Goal: Task Accomplishment & Management: Use online tool/utility

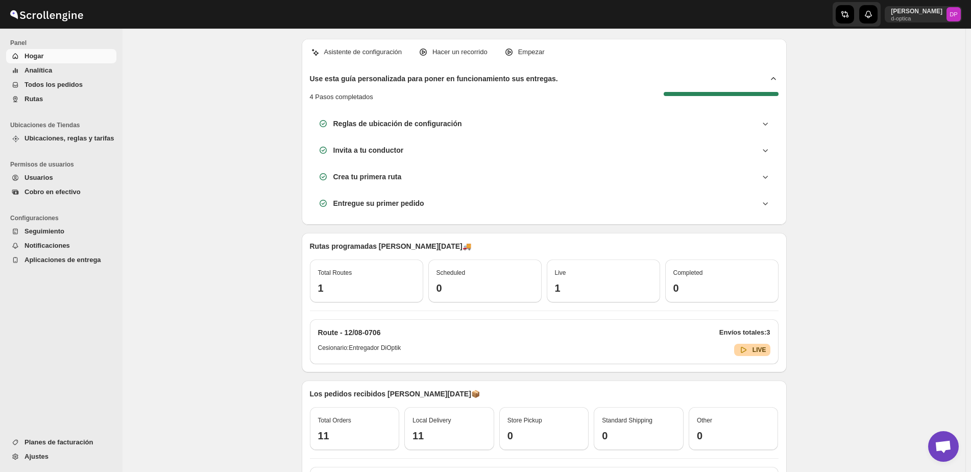
click at [58, 189] on span "Cobro en efectivo" at bounding box center [52, 192] width 56 height 8
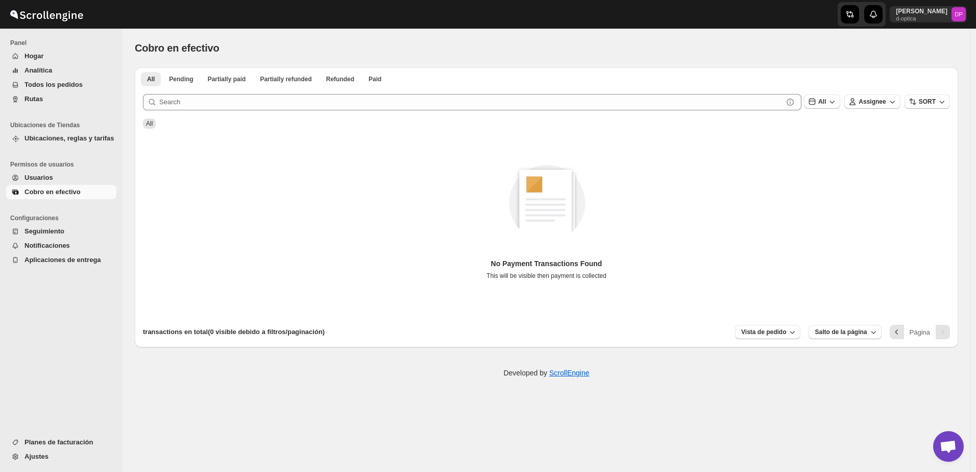
click at [62, 62] on button "Hogar" at bounding box center [61, 56] width 110 height 14
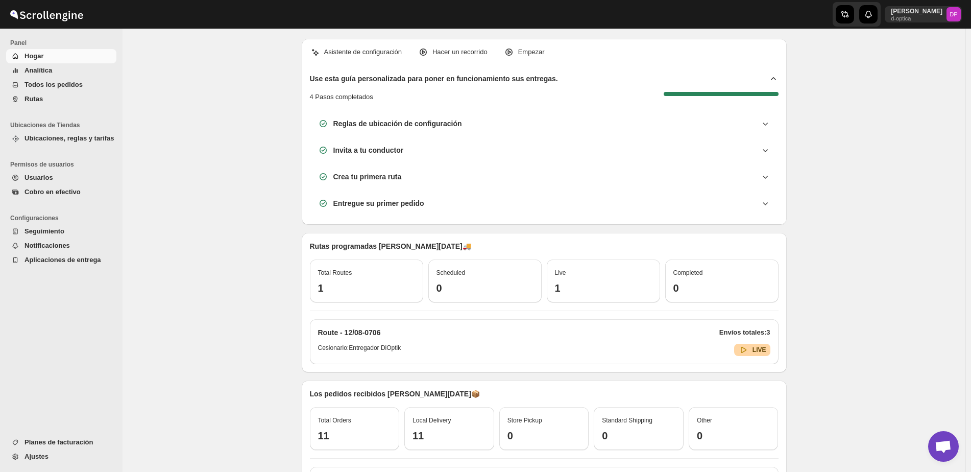
click at [39, 76] on button "Analítica" at bounding box center [61, 70] width 110 height 14
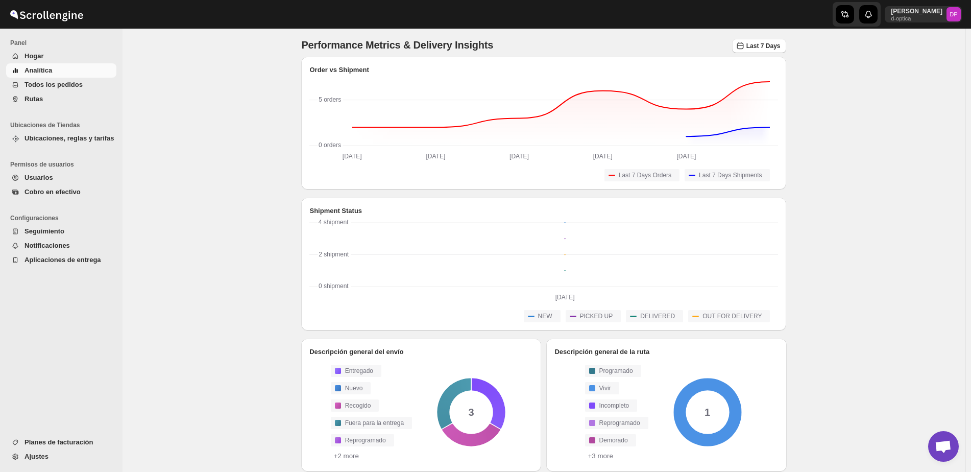
click at [37, 84] on span "Todos los pedidos" at bounding box center [53, 85] width 58 height 8
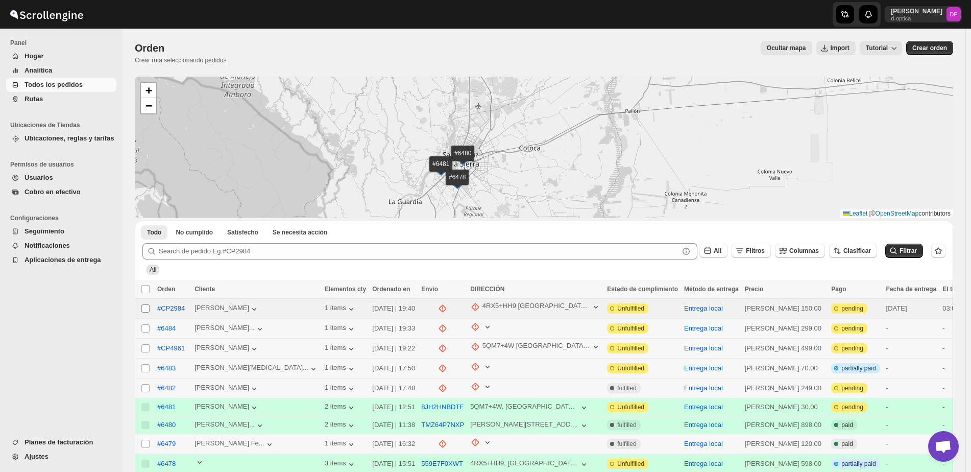
click at [146, 311] on input "Select order" at bounding box center [145, 308] width 8 height 8
checkbox input "true"
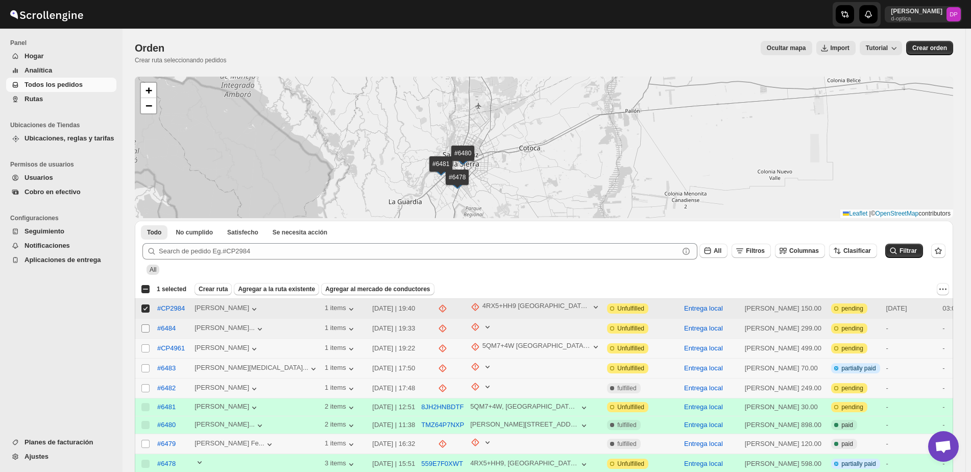
click at [142, 327] on input "Select order" at bounding box center [145, 328] width 8 height 8
checkbox input "true"
click at [141, 304] on span at bounding box center [145, 308] width 9 height 9
click at [141, 304] on input "Select order" at bounding box center [145, 308] width 8 height 8
checkbox input "true"
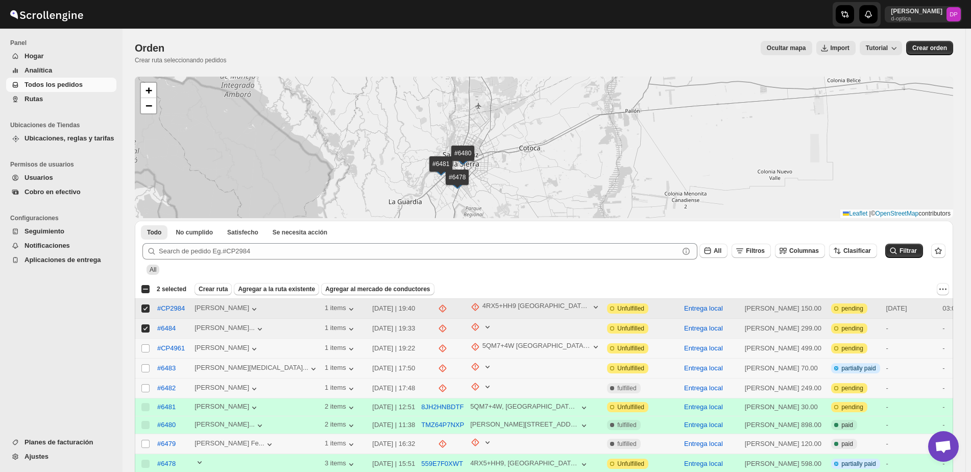
click at [145, 326] on input "Select order" at bounding box center [145, 328] width 8 height 8
checkbox input "false"
click at [144, 307] on input "Select order" at bounding box center [145, 308] width 8 height 8
checkbox input "false"
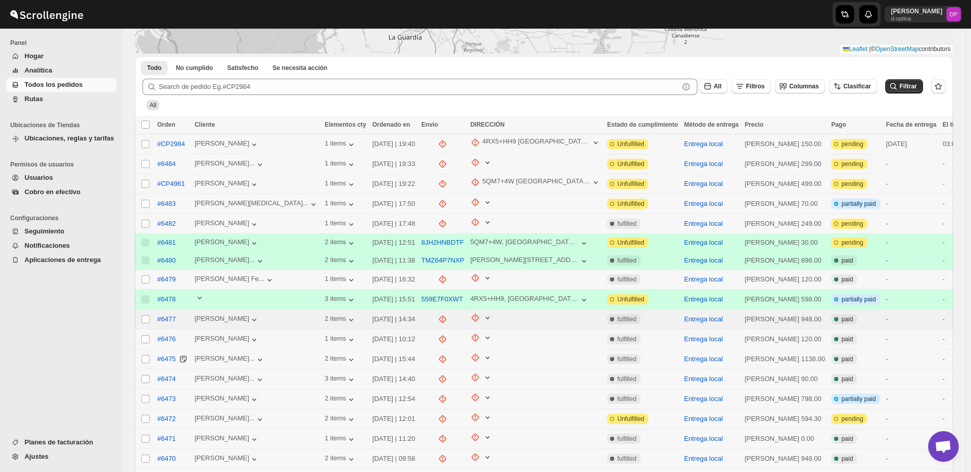
scroll to position [170, 0]
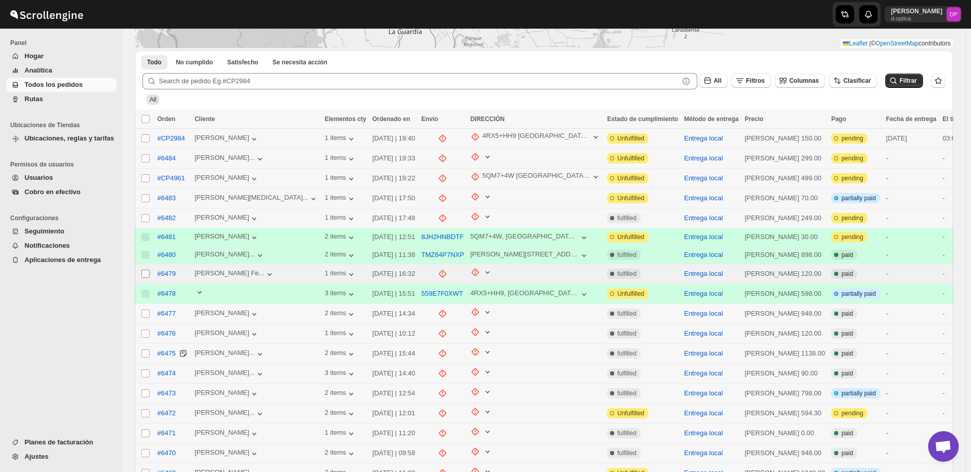
click at [147, 271] on input "Select order" at bounding box center [145, 273] width 8 height 8
checkbox input "true"
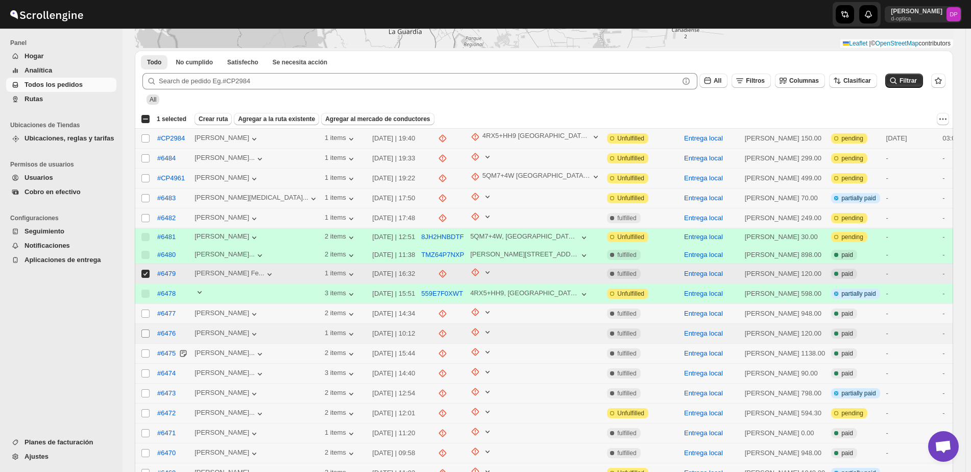
click at [144, 329] on input "Select order" at bounding box center [145, 333] width 8 height 8
checkbox input "true"
click at [148, 469] on input "Select order" at bounding box center [145, 473] width 8 height 8
checkbox input "true"
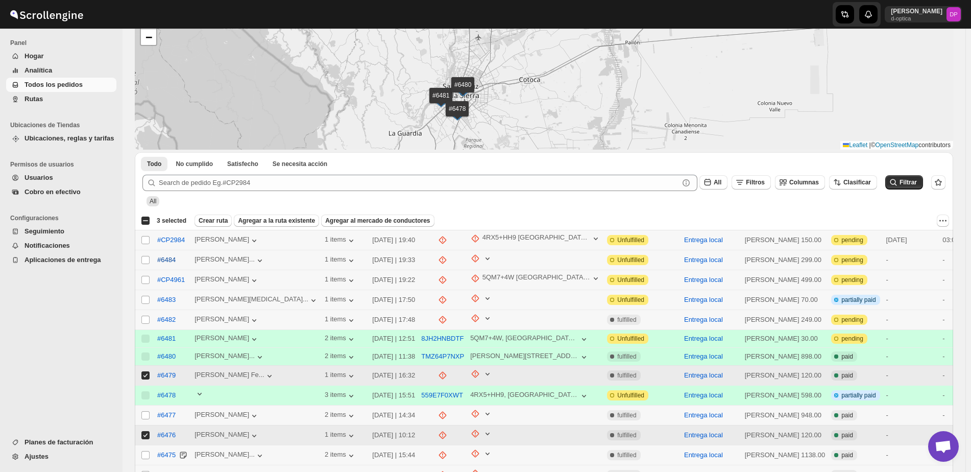
scroll to position [0, 0]
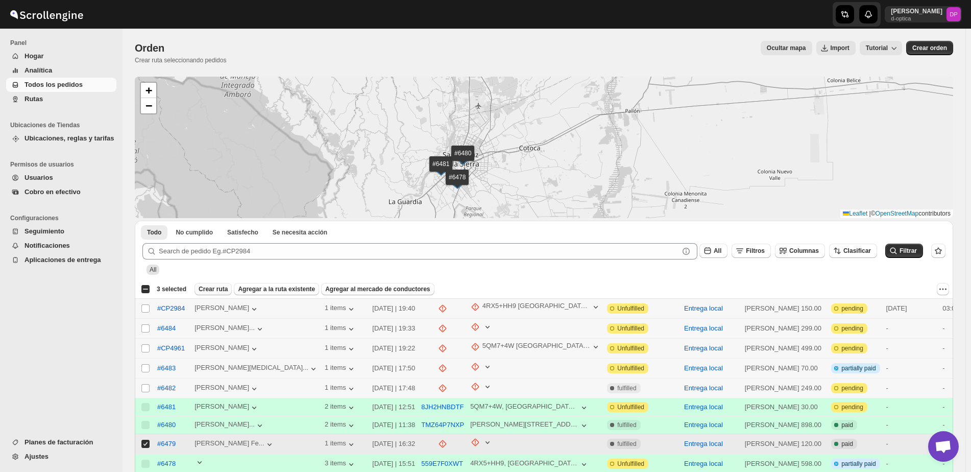
click at [217, 290] on span "Crear ruta" at bounding box center [213, 289] width 29 height 8
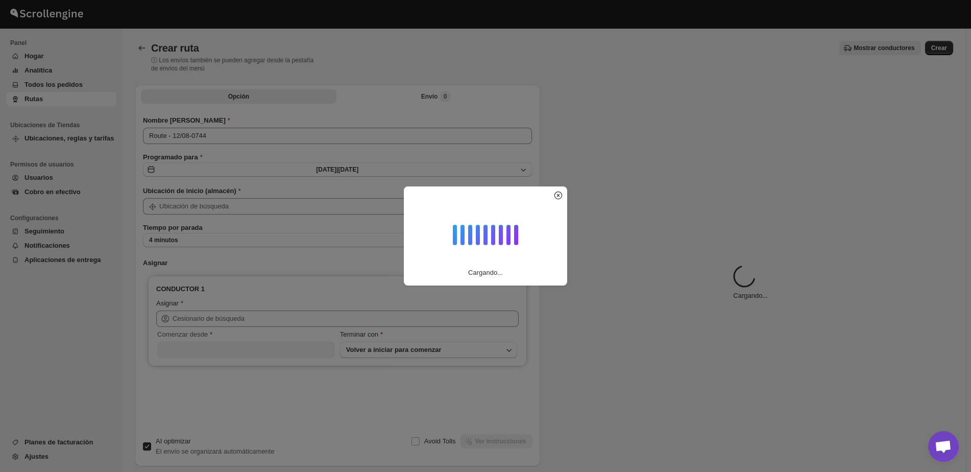
type input "Central- [GEOGRAPHIC_DATA][PERSON_NAME]"
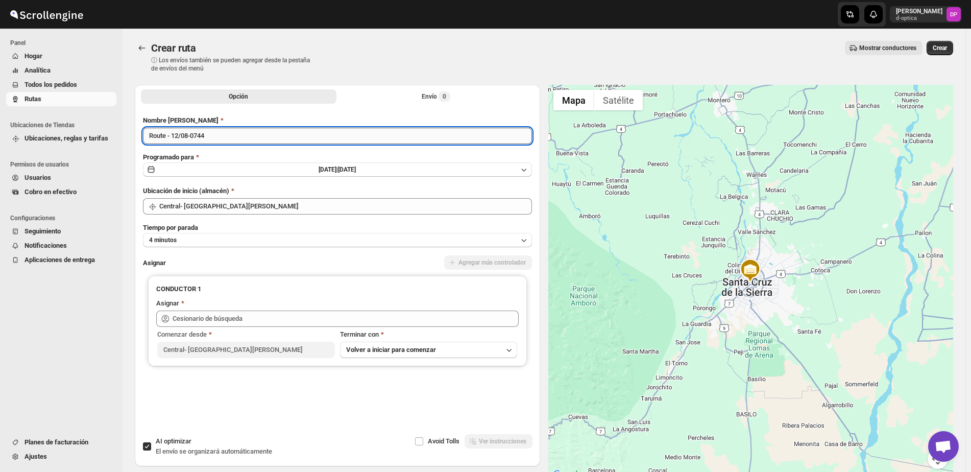
drag, startPoint x: 209, startPoint y: 134, endPoint x: 173, endPoint y: 140, distance: 36.2
click at [173, 140] on input "Route - 12/08-0744" at bounding box center [337, 136] width 389 height 16
type input "Route - PRUEBA"
click at [275, 234] on button "4 minutos" at bounding box center [337, 240] width 389 height 14
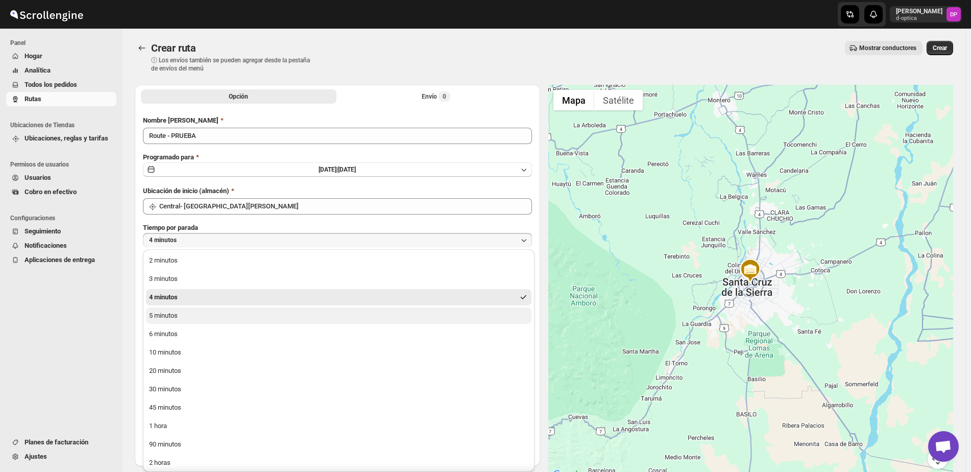
click at [247, 314] on button "5 minutos" at bounding box center [338, 315] width 385 height 16
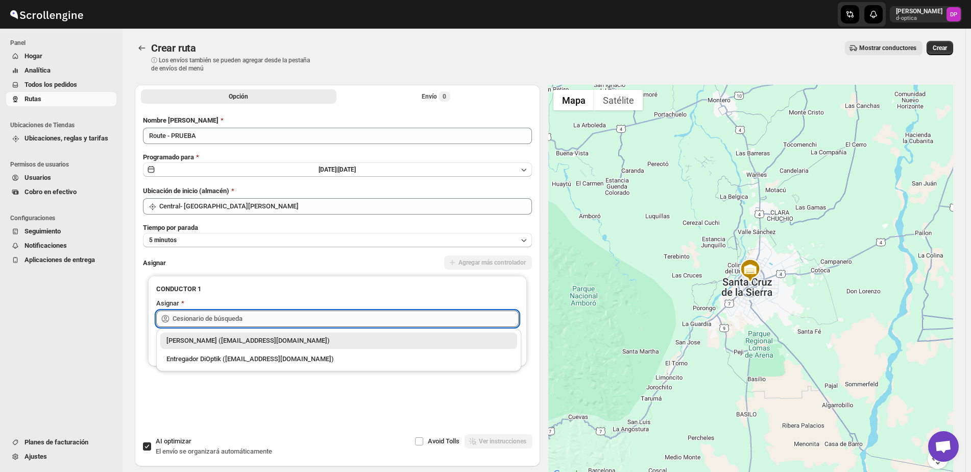
click at [223, 324] on input "text" at bounding box center [346, 318] width 346 height 16
click at [212, 357] on div "Entregador DiOptik ([EMAIL_ADDRESS][DOMAIN_NAME])" at bounding box center [338, 359] width 345 height 10
type input "Entregador DiOptik ([EMAIL_ADDRESS][DOMAIN_NAME])"
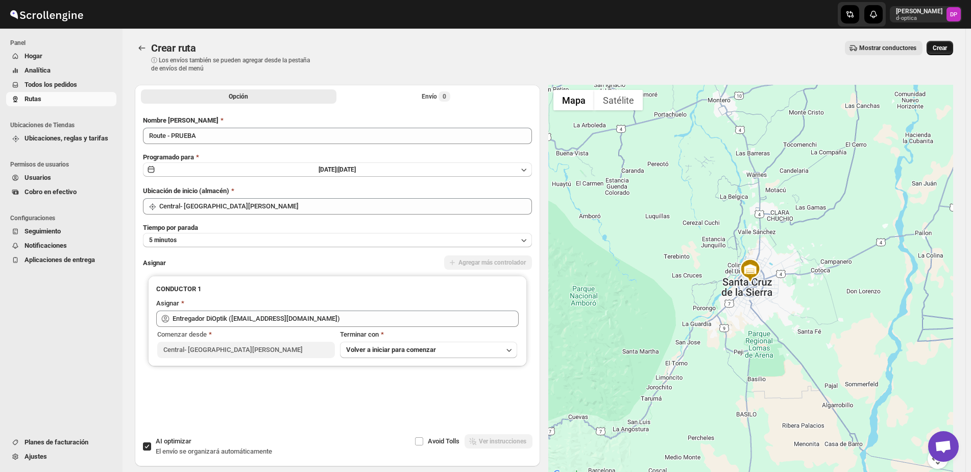
click at [937, 50] on span "Crear" at bounding box center [940, 48] width 14 height 8
click at [410, 103] on button "Envío 0" at bounding box center [435, 96] width 195 height 14
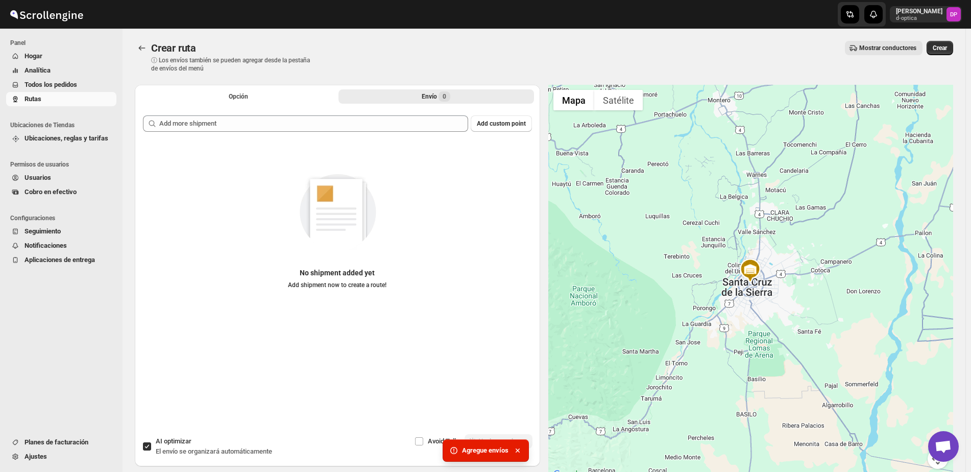
click at [291, 138] on div "Add custom point No shipment added yet Add shipment now to create a route!" at bounding box center [337, 265] width 389 height 300
drag, startPoint x: 321, startPoint y: 132, endPoint x: 325, endPoint y: 129, distance: 5.4
click at [321, 132] on div "Add custom point No shipment added yet Add shipment now to create a route!" at bounding box center [337, 265] width 389 height 300
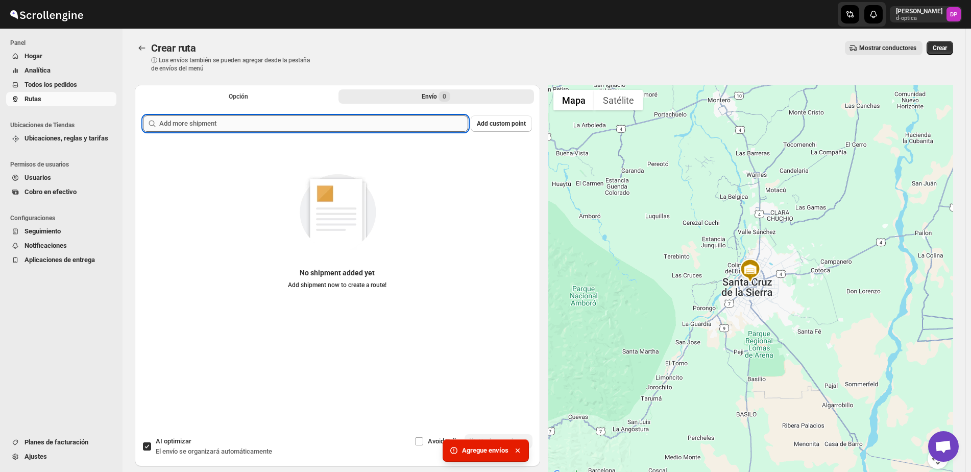
click at [331, 122] on input "text" at bounding box center [313, 123] width 309 height 16
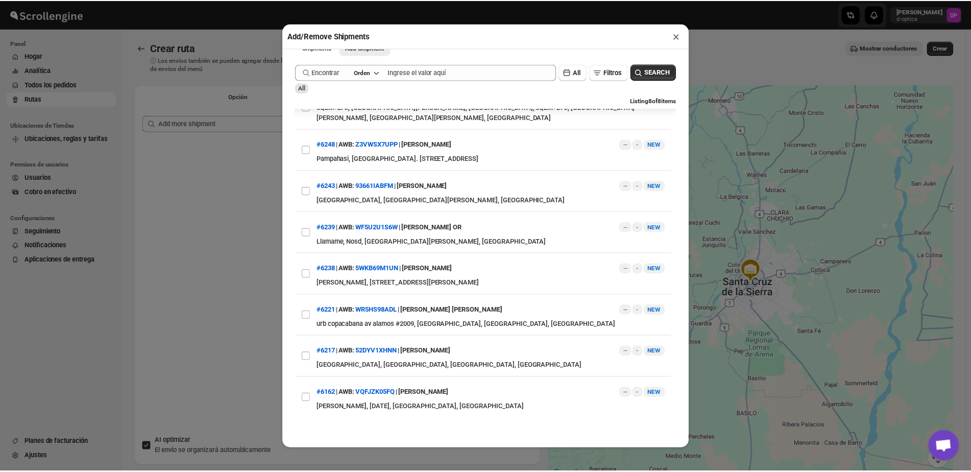
scroll to position [24, 0]
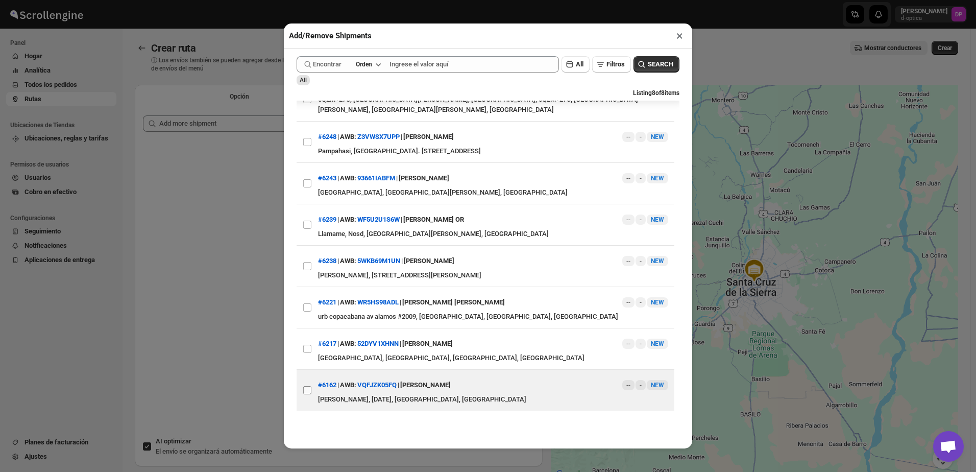
click at [309, 394] on input "View details for 684b3e905718298f9816e9b4" at bounding box center [307, 390] width 8 height 8
checkbox input "true"
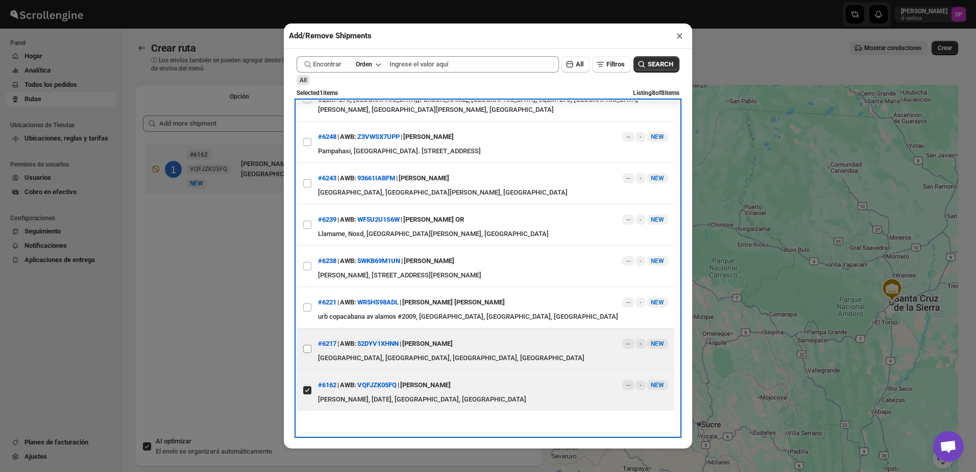
click at [312, 351] on label "View details for 684b3de35718298f9816e94f" at bounding box center [307, 348] width 21 height 41
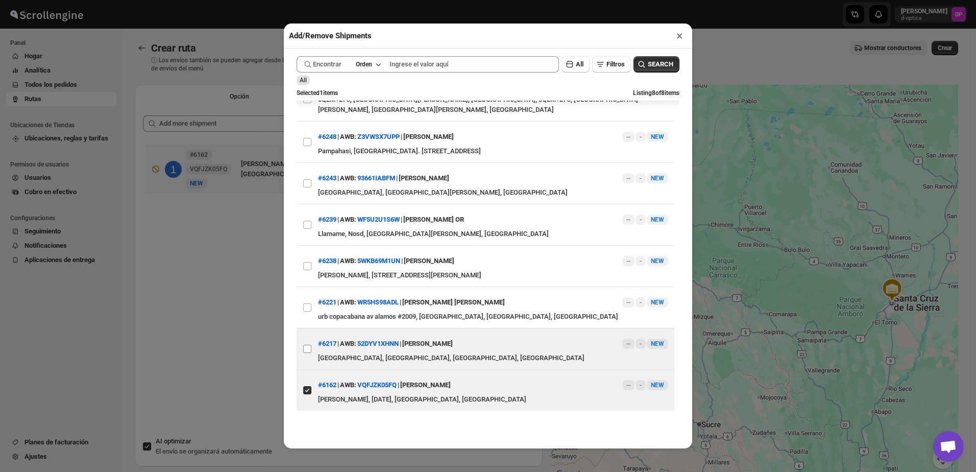
click at [311, 351] on input "View details for 684b3de35718298f9816e94f" at bounding box center [307, 349] width 8 height 8
checkbox input "true"
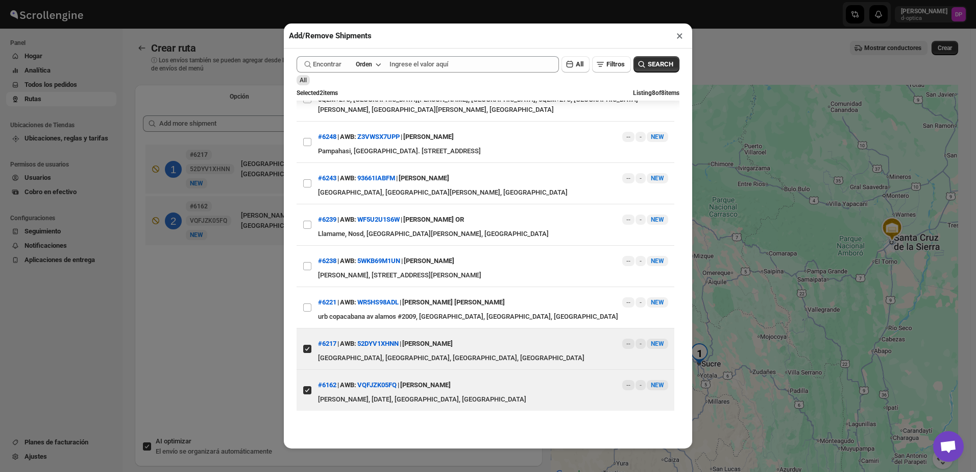
click at [677, 37] on button "×" at bounding box center [679, 36] width 15 height 14
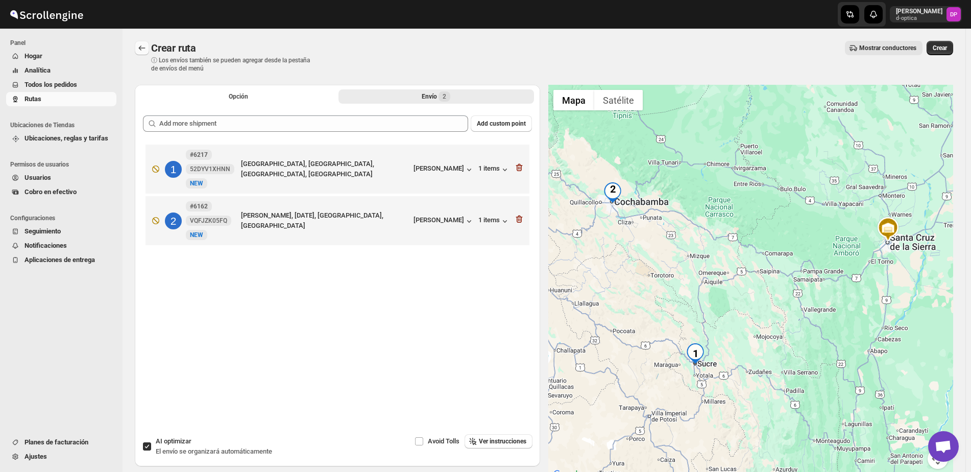
click at [146, 50] on icon "Rutas" at bounding box center [142, 48] width 10 height 10
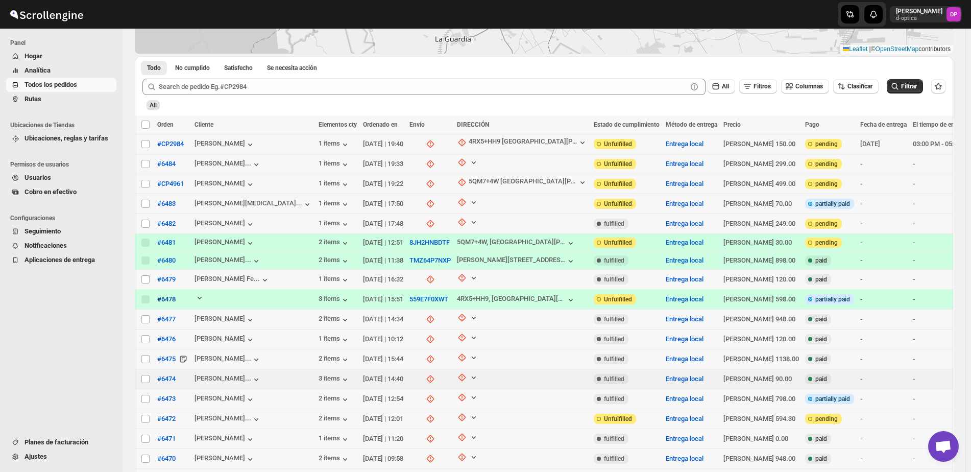
scroll to position [170, 0]
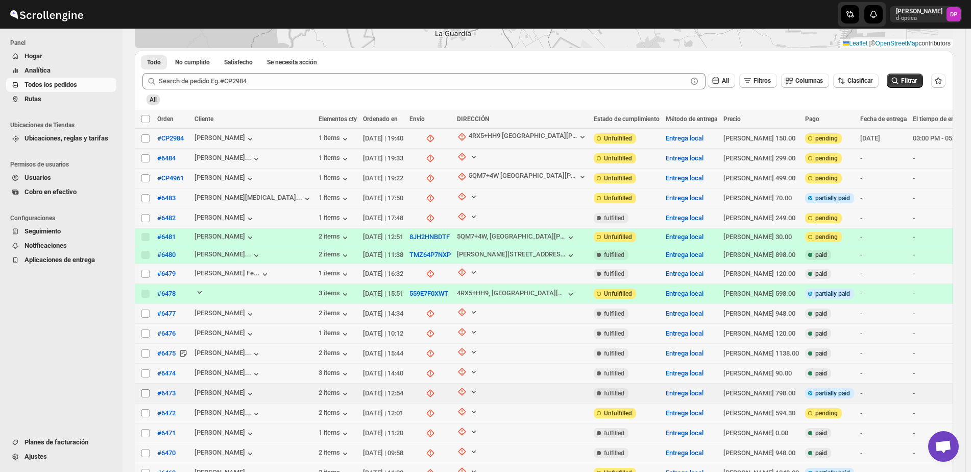
click at [143, 389] on input "Select order" at bounding box center [145, 393] width 8 height 8
checkbox input "true"
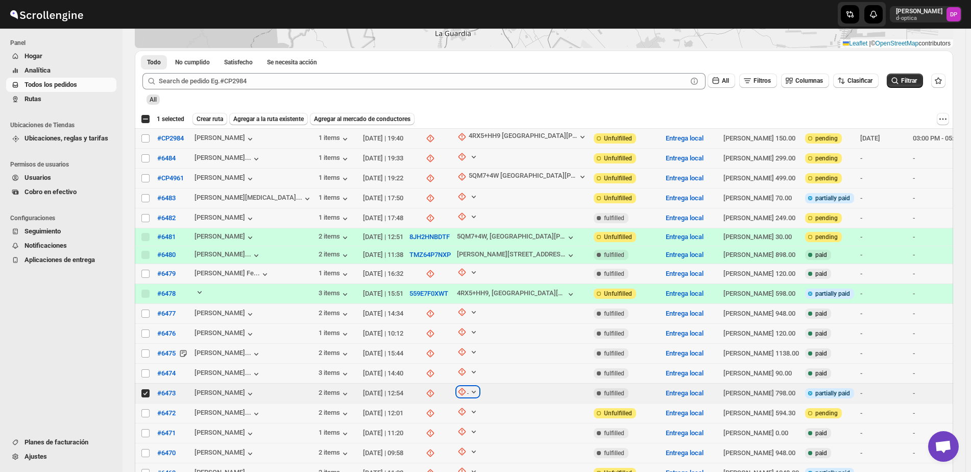
click at [469, 387] on icon "button" at bounding box center [474, 391] width 10 height 10
click at [424, 442] on span "Update manually" at bounding box center [431, 440] width 48 height 8
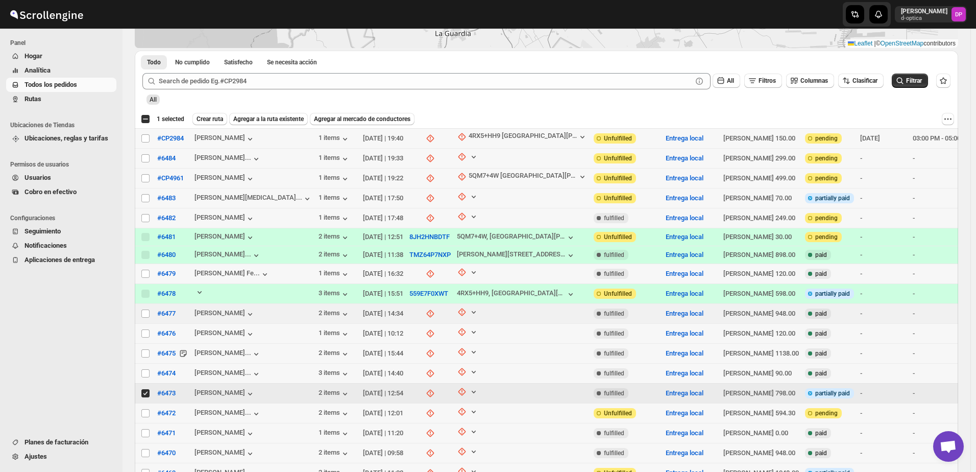
select select "US"
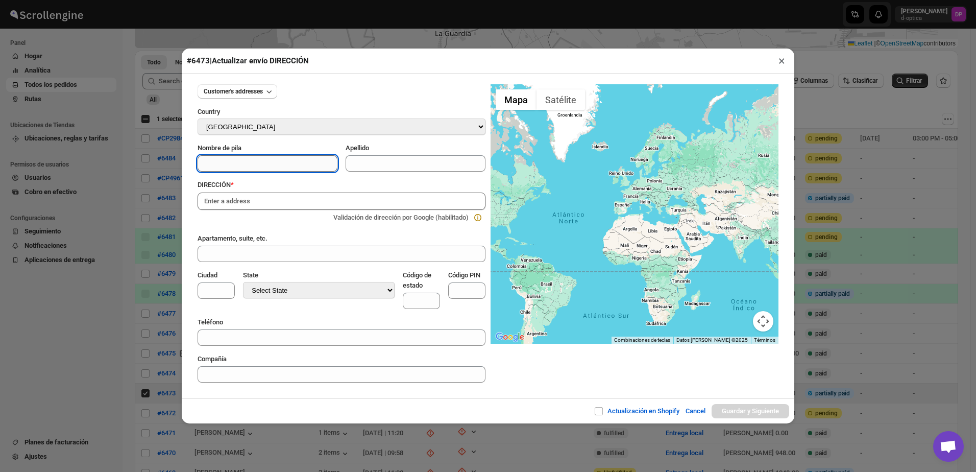
click at [315, 161] on input "Nombre de pila" at bounding box center [268, 163] width 140 height 16
click at [398, 181] on div "DIRECCIÓN *" at bounding box center [342, 185] width 288 height 10
click at [691, 412] on button "Cancel" at bounding box center [695, 411] width 32 height 20
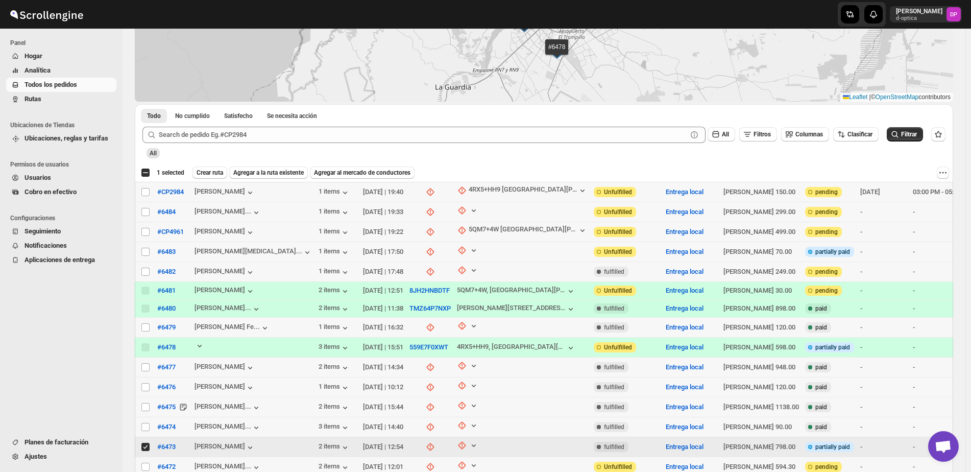
scroll to position [85, 0]
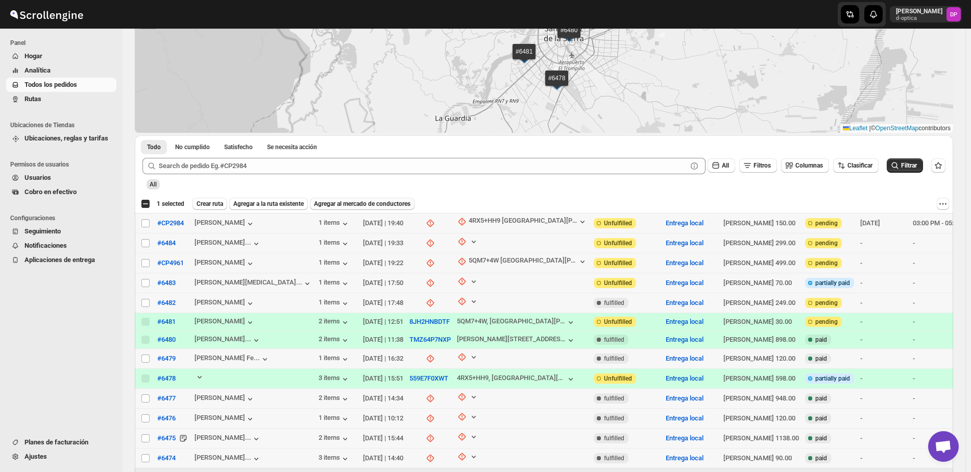
click at [350, 204] on span "Agregar al mercado de conductores" at bounding box center [362, 204] width 96 height 8
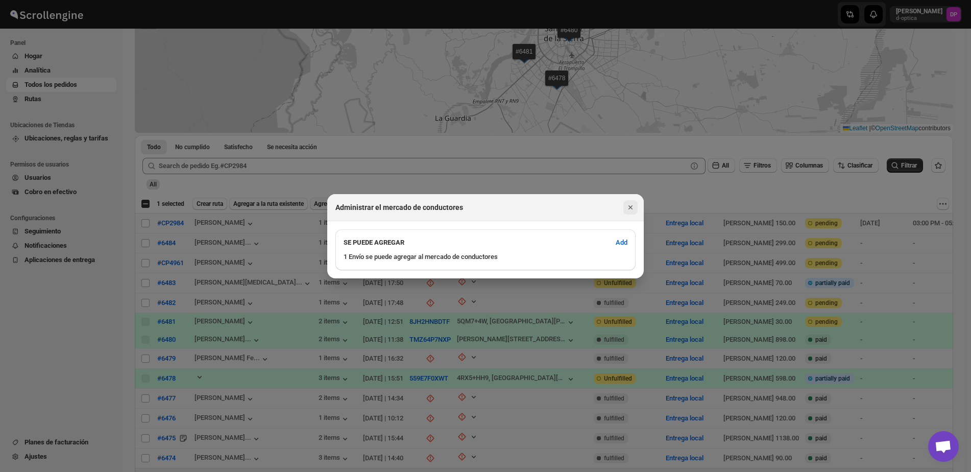
click at [630, 210] on icon "Close" at bounding box center [630, 207] width 10 height 10
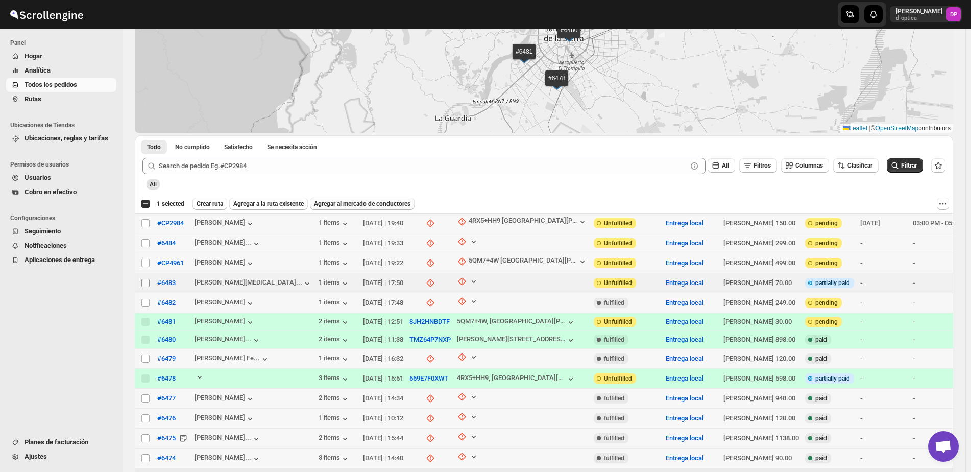
click at [146, 284] on input "Select order" at bounding box center [145, 283] width 8 height 8
checkbox input "true"
click at [277, 203] on span "Agregar a la ruta existente" at bounding box center [268, 204] width 70 height 8
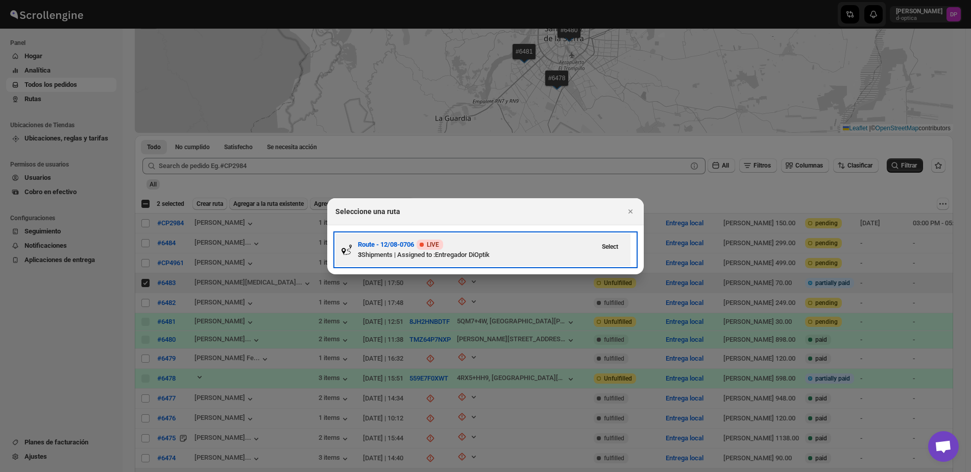
click at [405, 252] on div "3 Shipments | Assigned to : Entregador DiOptik" at bounding box center [477, 255] width 238 height 10
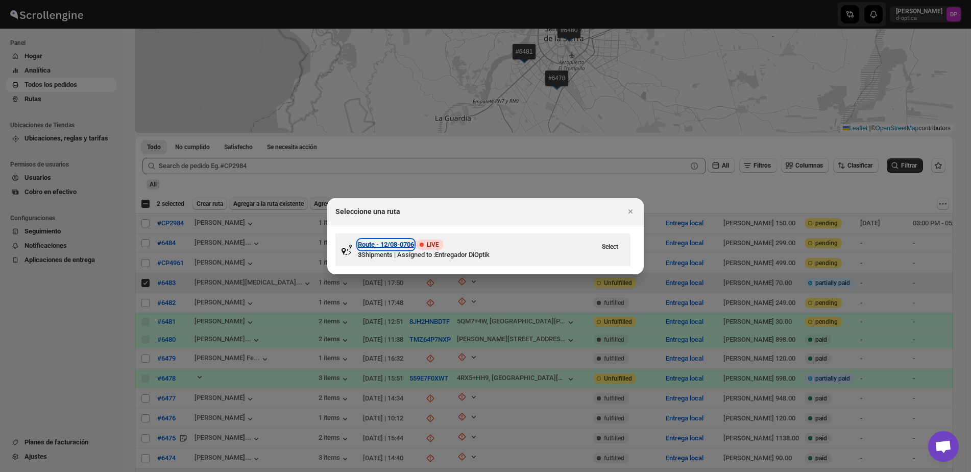
click at [404, 247] on h3 "Route - 12/08-0706" at bounding box center [386, 244] width 56 height 10
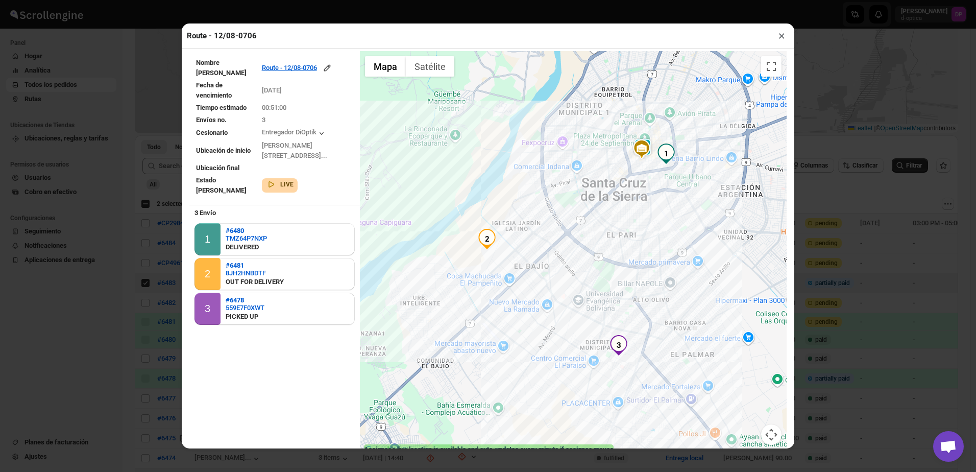
drag, startPoint x: 783, startPoint y: 31, endPoint x: 787, endPoint y: 20, distance: 11.6
click at [785, 26] on div "Route - 12/08-0706 ×" at bounding box center [488, 35] width 612 height 25
click at [780, 37] on button "×" at bounding box center [781, 36] width 15 height 14
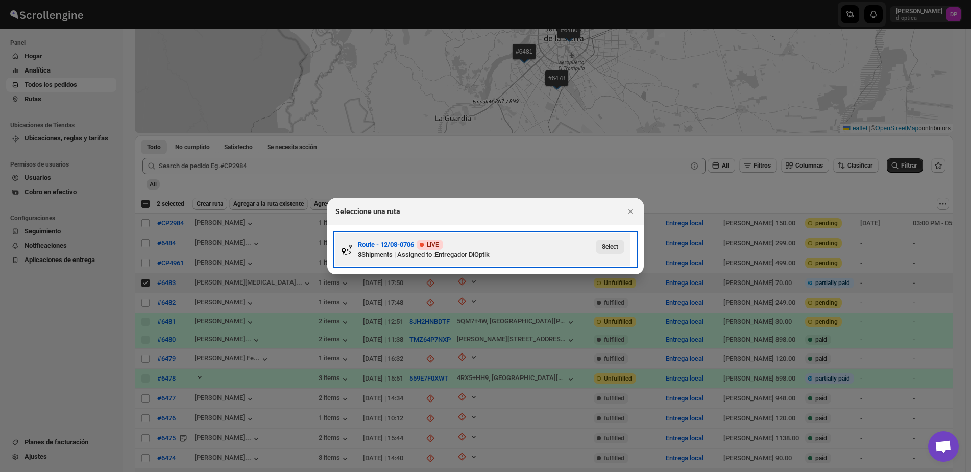
click at [598, 247] on div "Select" at bounding box center [608, 244] width 33 height 18
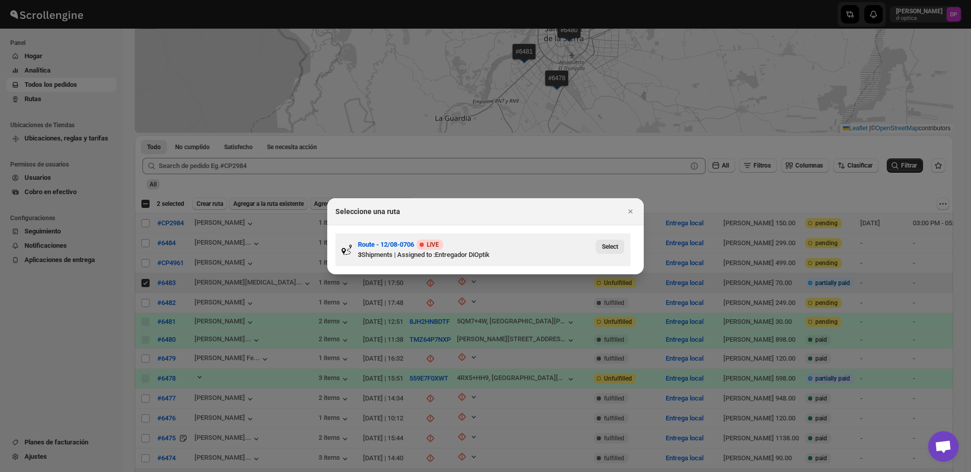
click at [606, 247] on span "Select" at bounding box center [610, 246] width 16 height 8
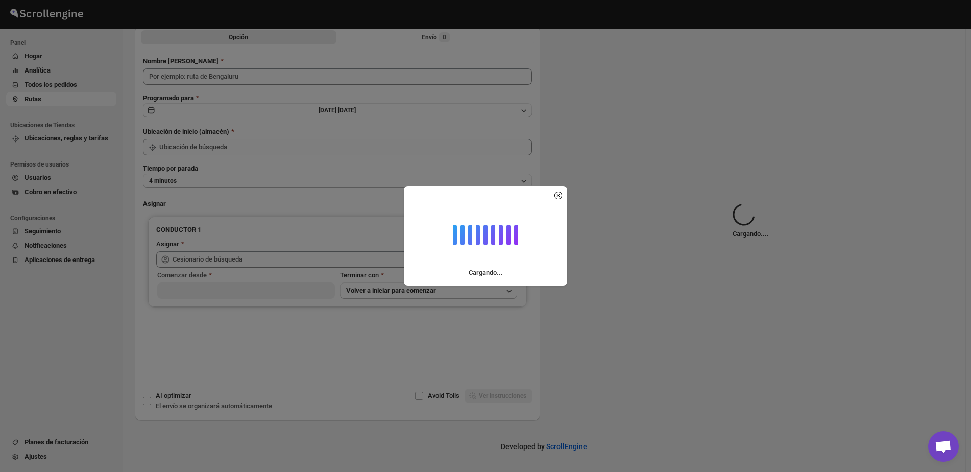
scroll to position [51, 0]
type input "Route - 12/08-0706"
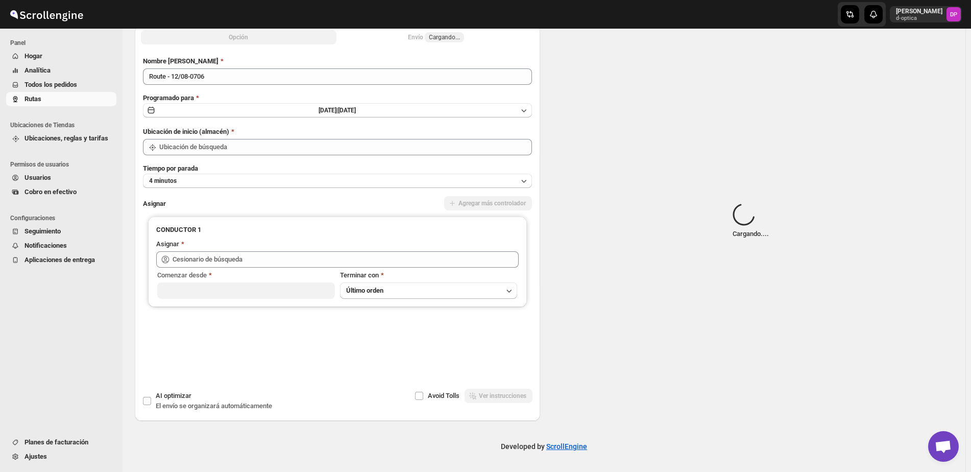
type input "Central- [GEOGRAPHIC_DATA][PERSON_NAME]"
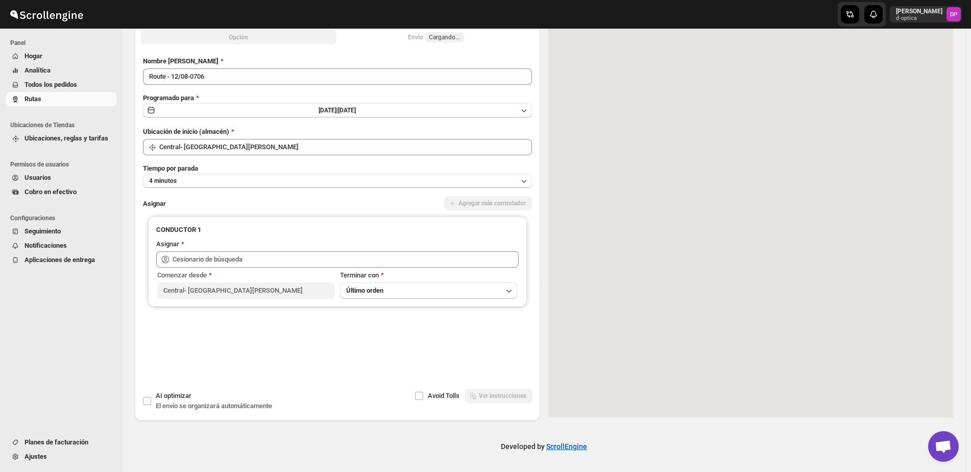
type input "Entregador DiOptik ([EMAIL_ADDRESS][DOMAIN_NAME])"
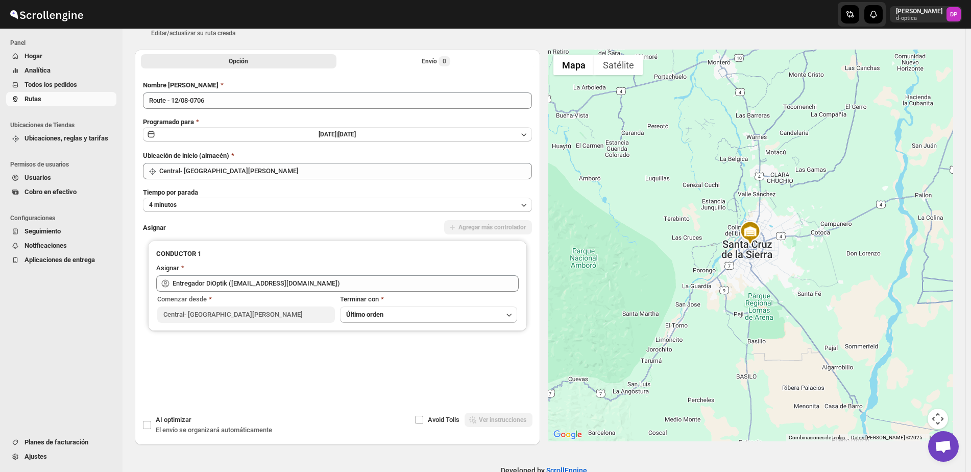
scroll to position [0, 0]
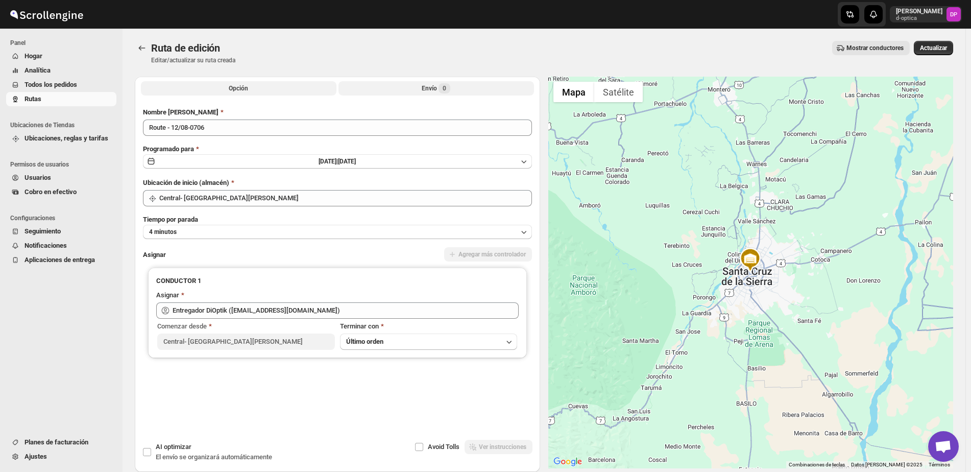
click at [421, 95] on button "Envío 0" at bounding box center [435, 88] width 195 height 14
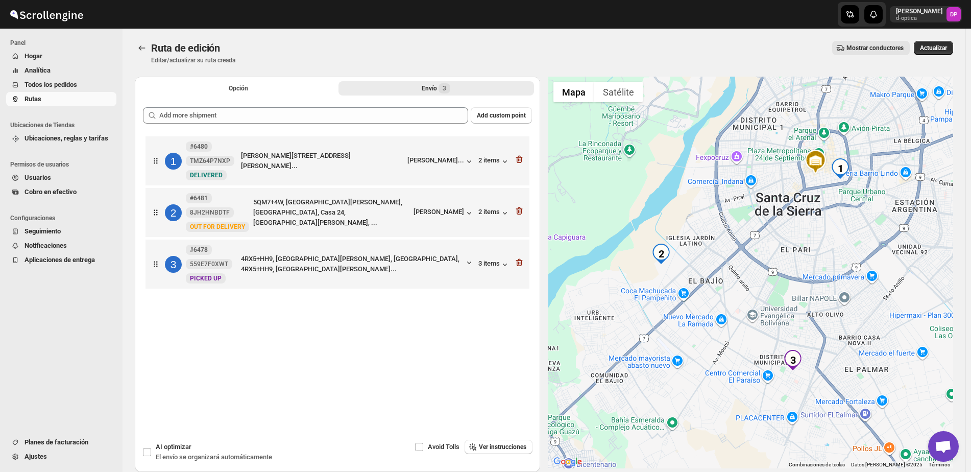
click at [67, 227] on span "Seguimiento" at bounding box center [69, 231] width 90 height 10
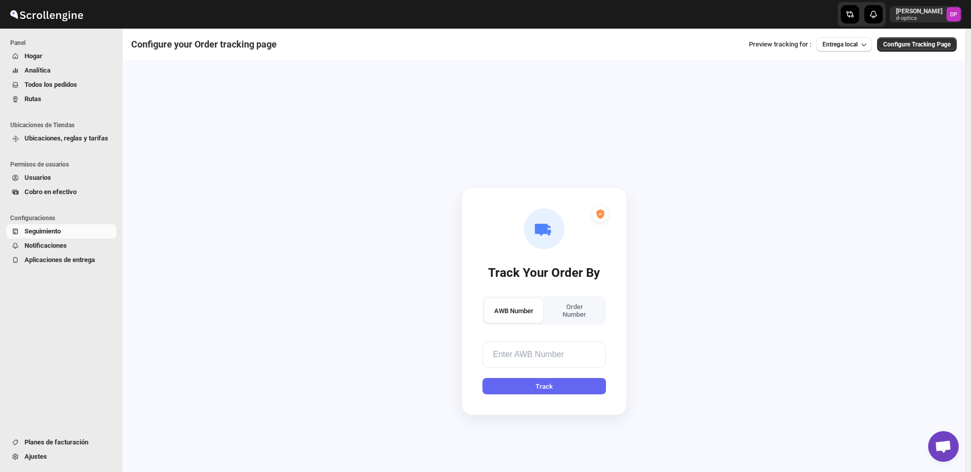
click at [53, 461] on button "Ajustes" at bounding box center [61, 456] width 110 height 14
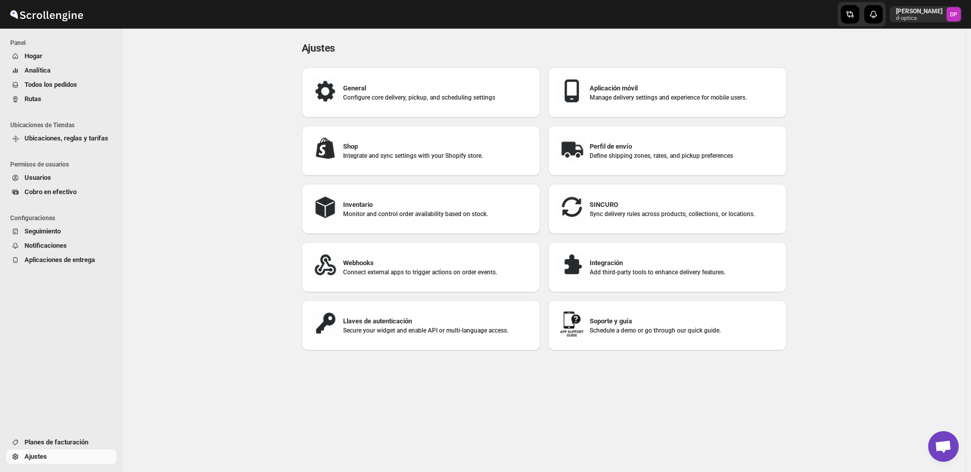
click at [76, 136] on span "Ubicaciones, reglas y tarifas" at bounding box center [66, 138] width 84 height 8
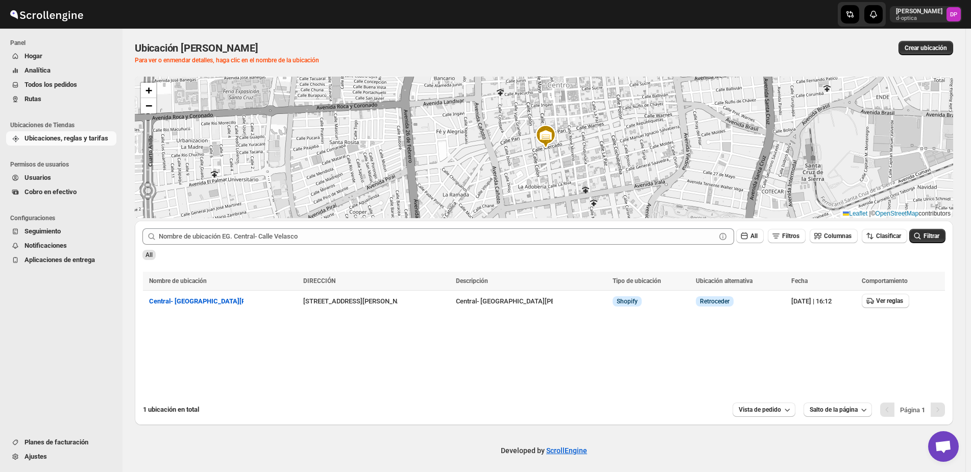
click at [63, 101] on span "Rutas" at bounding box center [69, 99] width 90 height 10
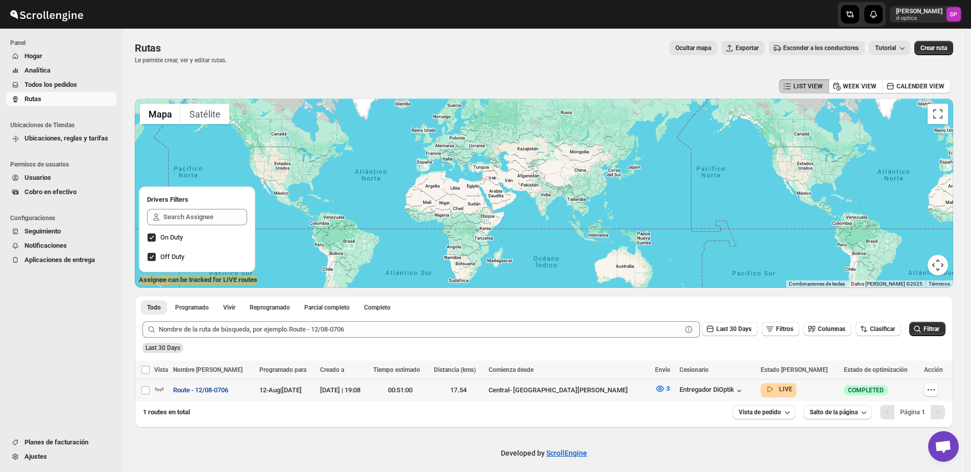
click at [210, 388] on span "Route - 12/08-0706" at bounding box center [200, 390] width 55 height 10
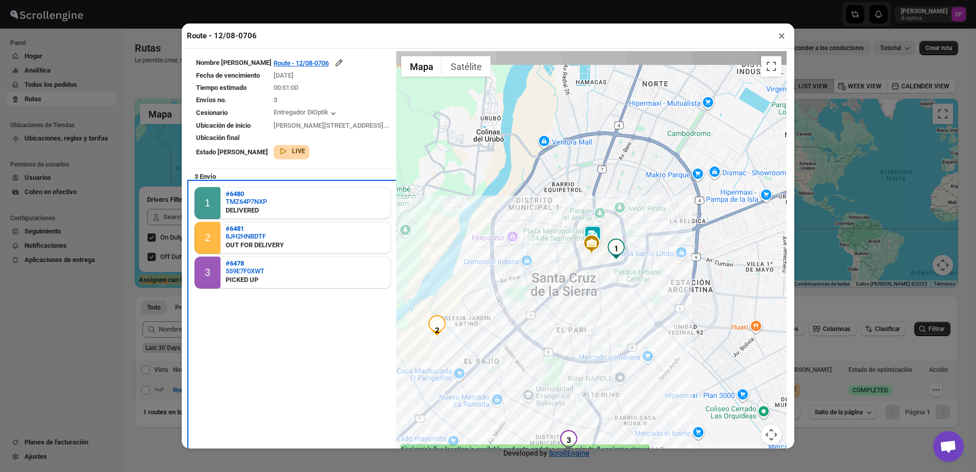
click at [291, 234] on div "2 #6481 8JH2HNBDTF OUT FOR DELIVERY" at bounding box center [292, 238] width 197 height 32
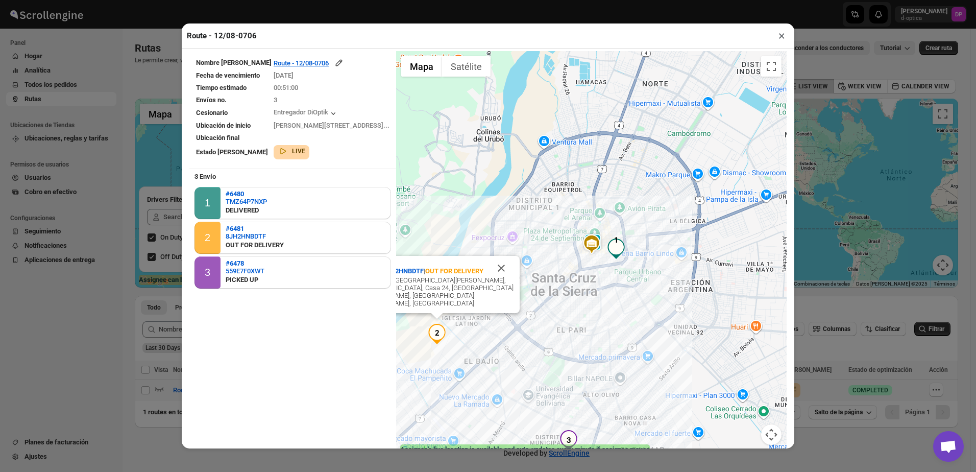
click at [782, 40] on button "×" at bounding box center [781, 36] width 15 height 14
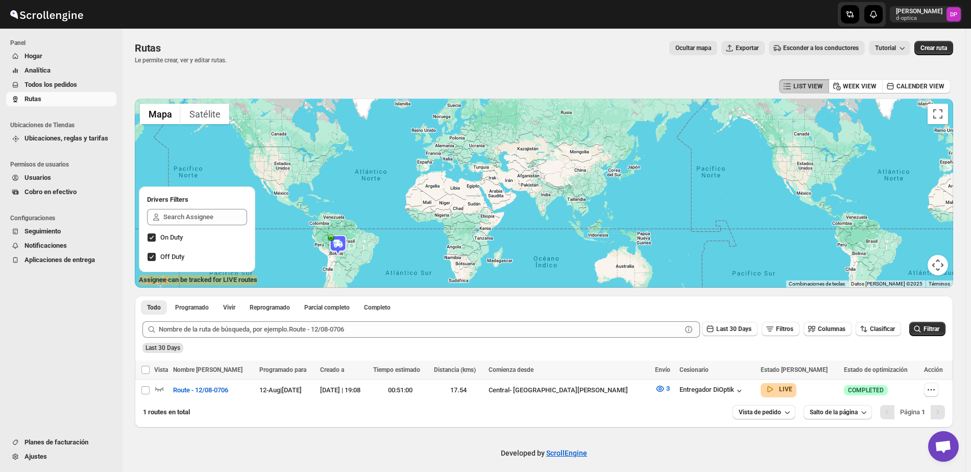
click at [905, 50] on icon "button" at bounding box center [902, 48] width 5 height 3
click at [901, 70] on span "¿Cómo crear ruta?" at bounding box center [906, 69] width 54 height 8
